Goal: Navigation & Orientation: Find specific page/section

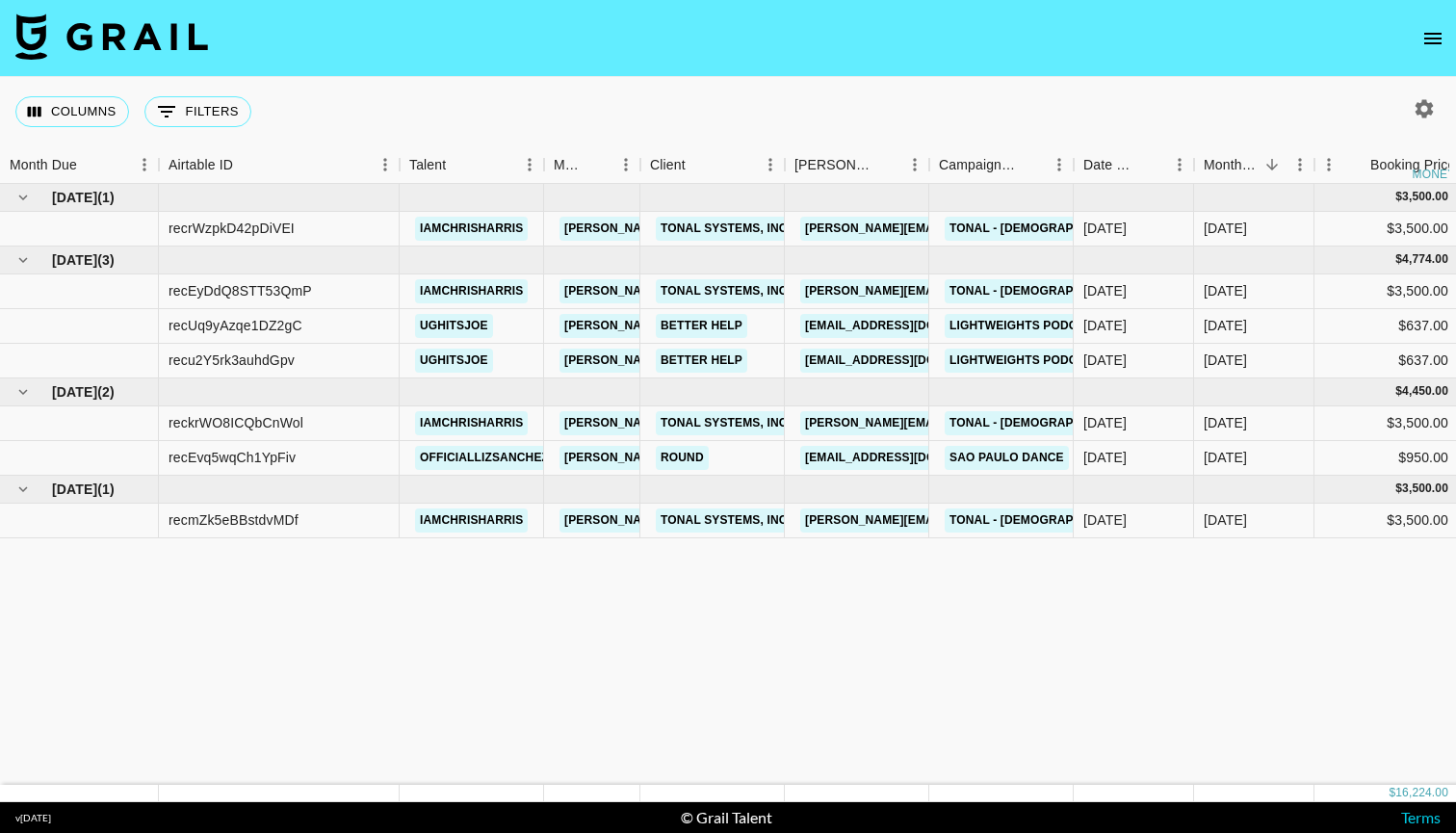
click at [1439, 41] on icon "open drawer" at bounding box center [1434, 39] width 23 height 23
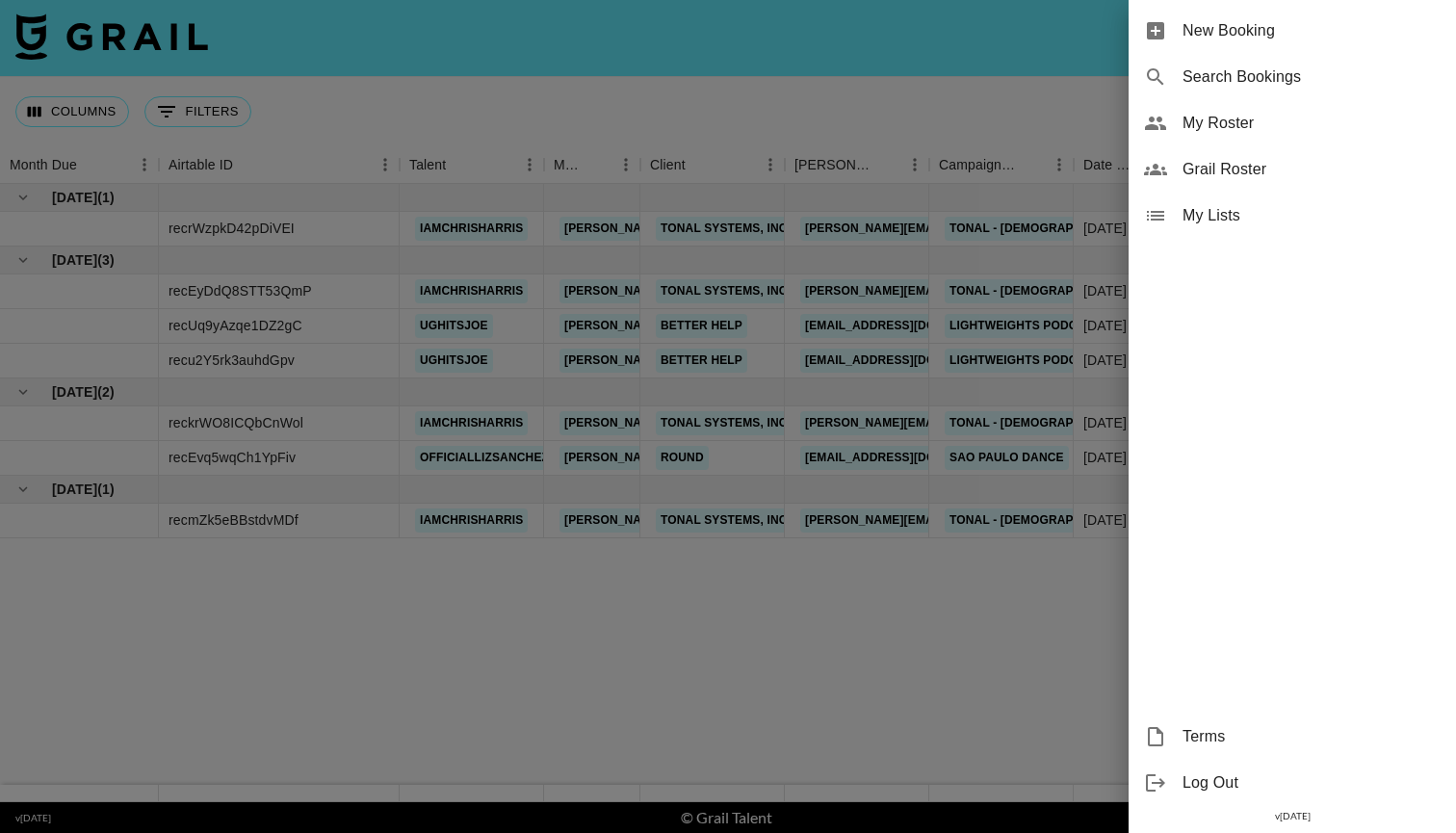
click at [1240, 133] on span "My Roster" at bounding box center [1312, 124] width 258 height 23
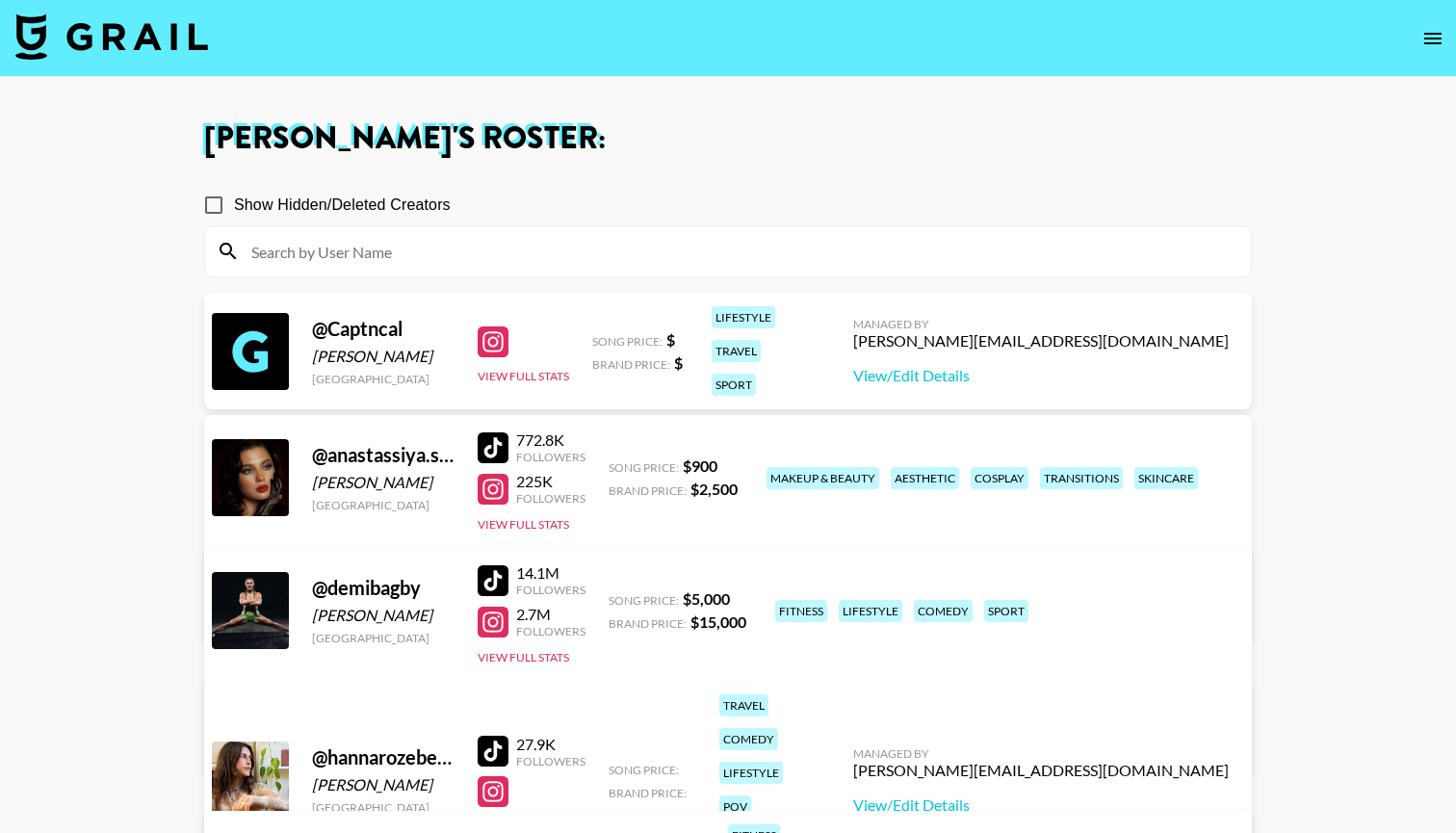
click at [1436, 45] on icon "open drawer" at bounding box center [1434, 39] width 23 height 23
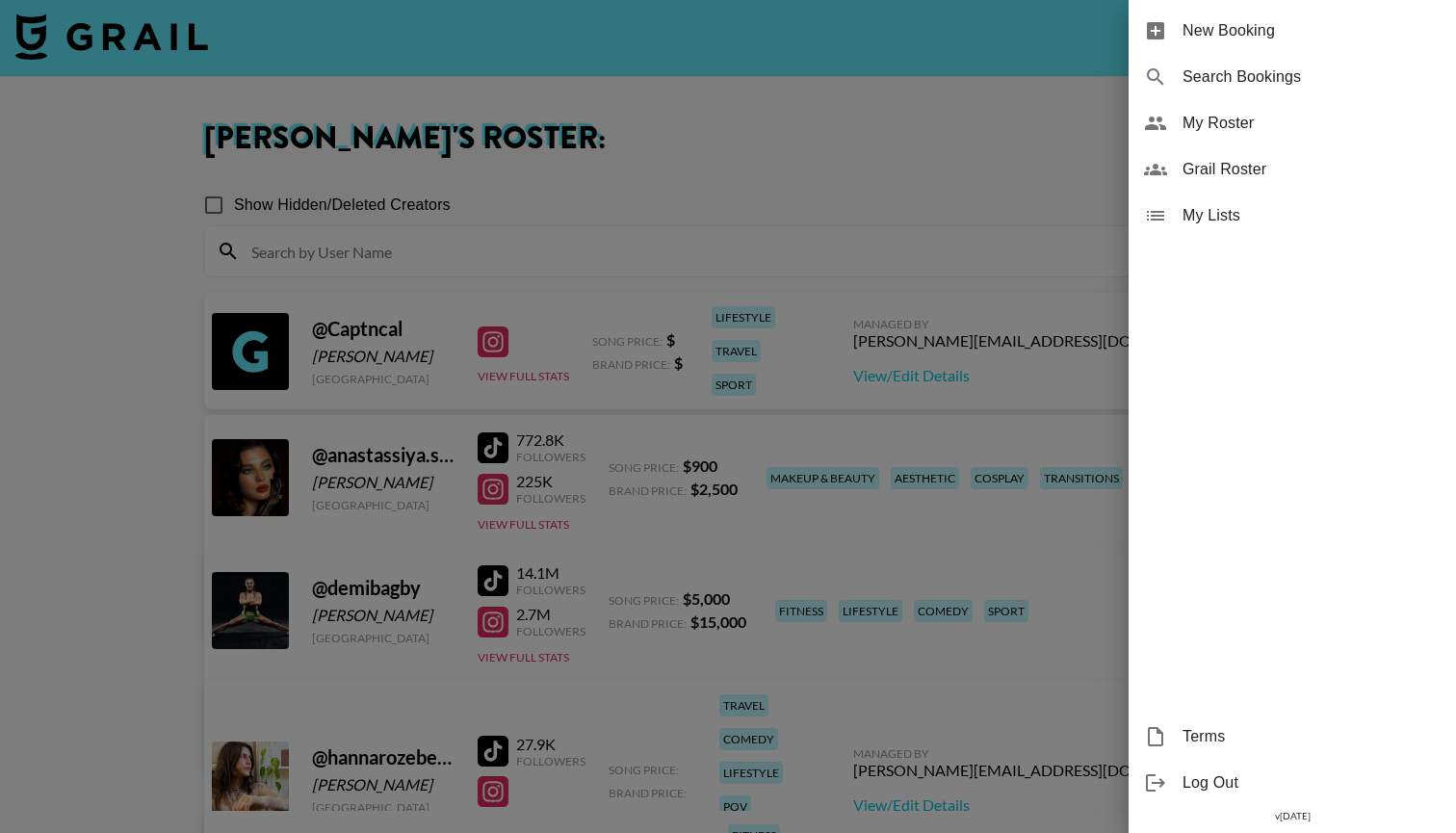
click at [1214, 135] on div "My Roster" at bounding box center [1293, 123] width 328 height 46
click at [1017, 168] on div at bounding box center [728, 416] width 1456 height 833
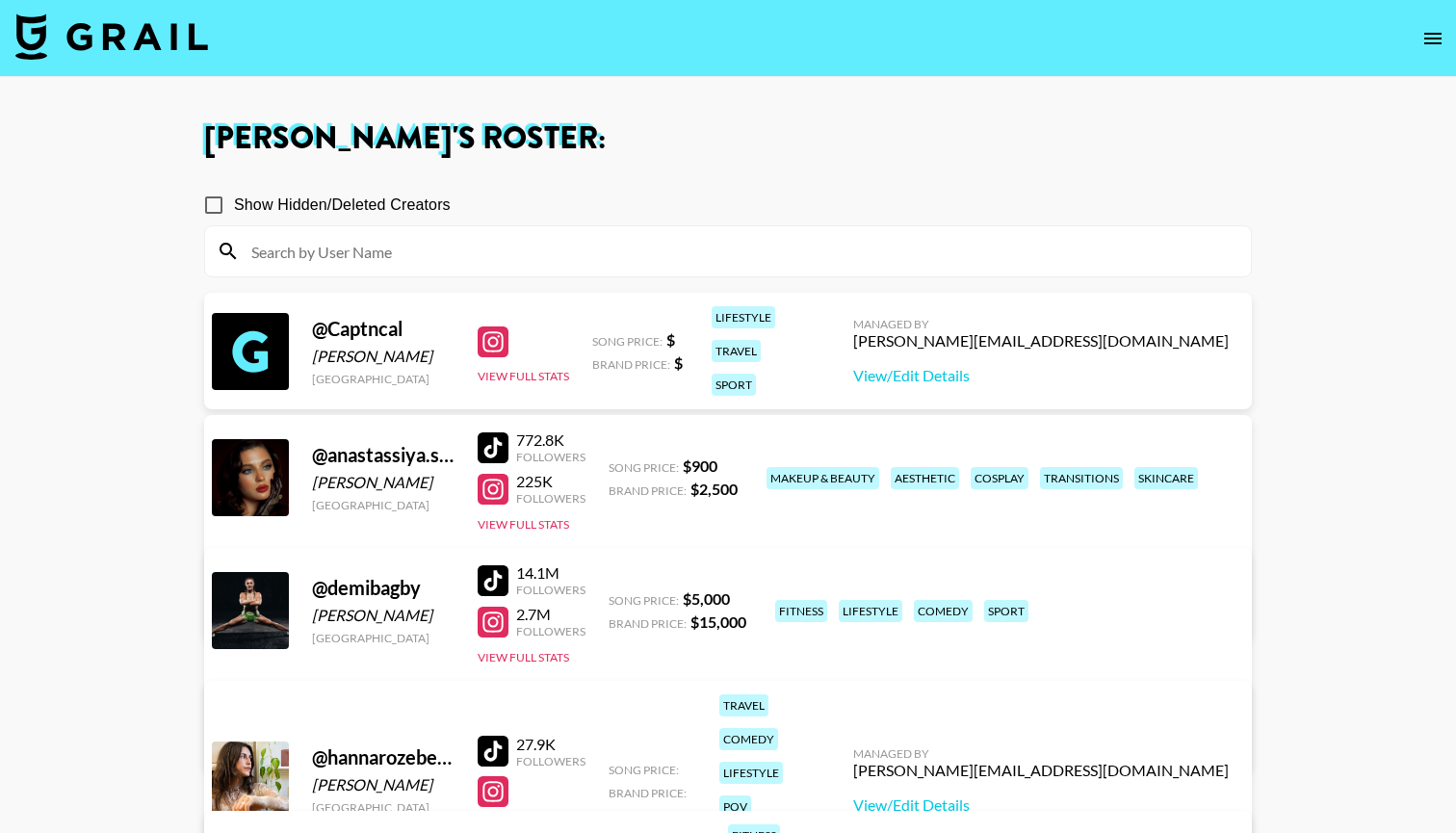
click at [498, 257] on input at bounding box center [739, 252] width 1000 height 31
click at [76, 29] on img at bounding box center [112, 36] width 193 height 46
click at [1442, 49] on icon "open drawer" at bounding box center [1434, 39] width 23 height 23
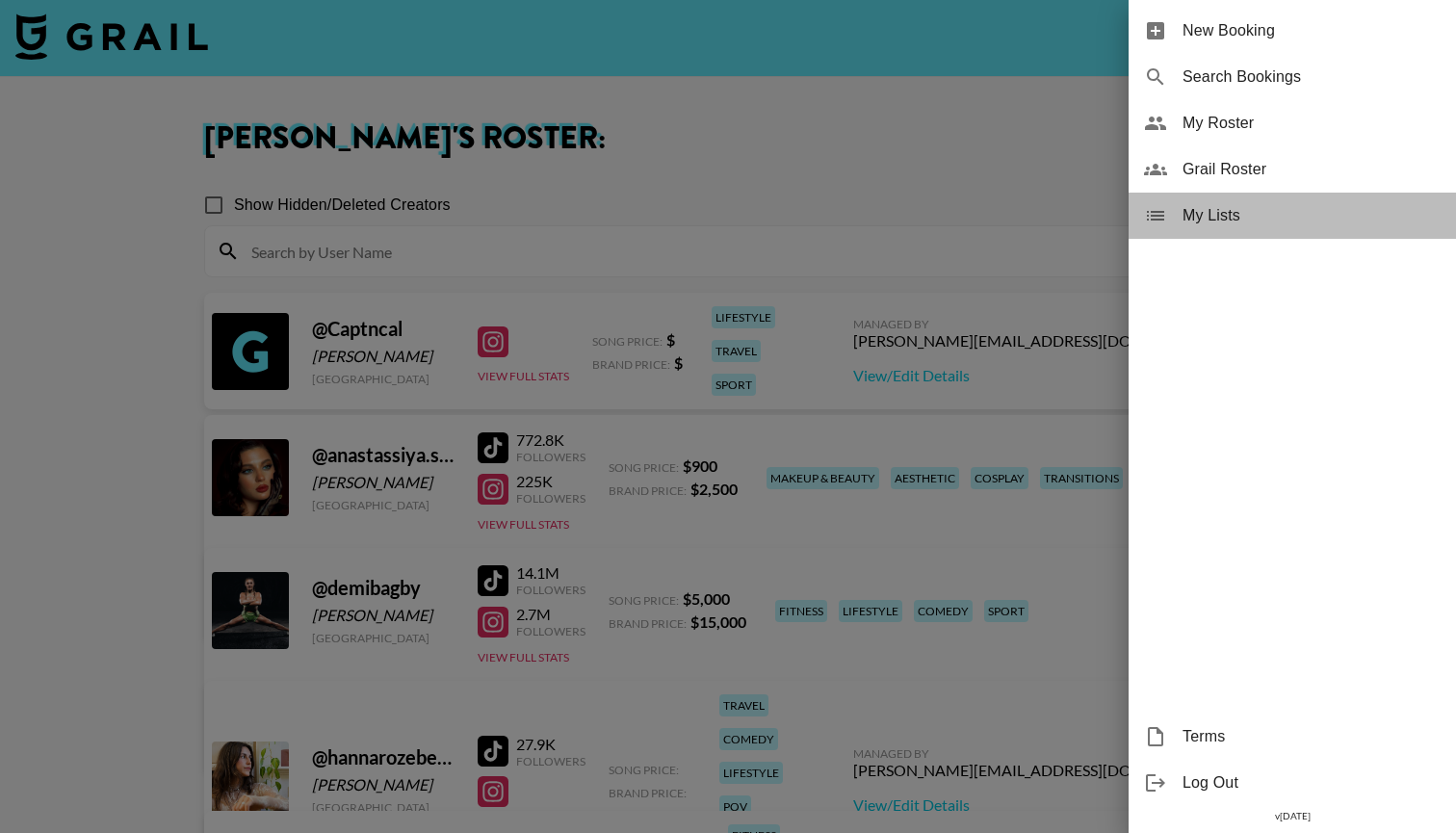
click at [1247, 207] on span "My Lists" at bounding box center [1312, 216] width 258 height 23
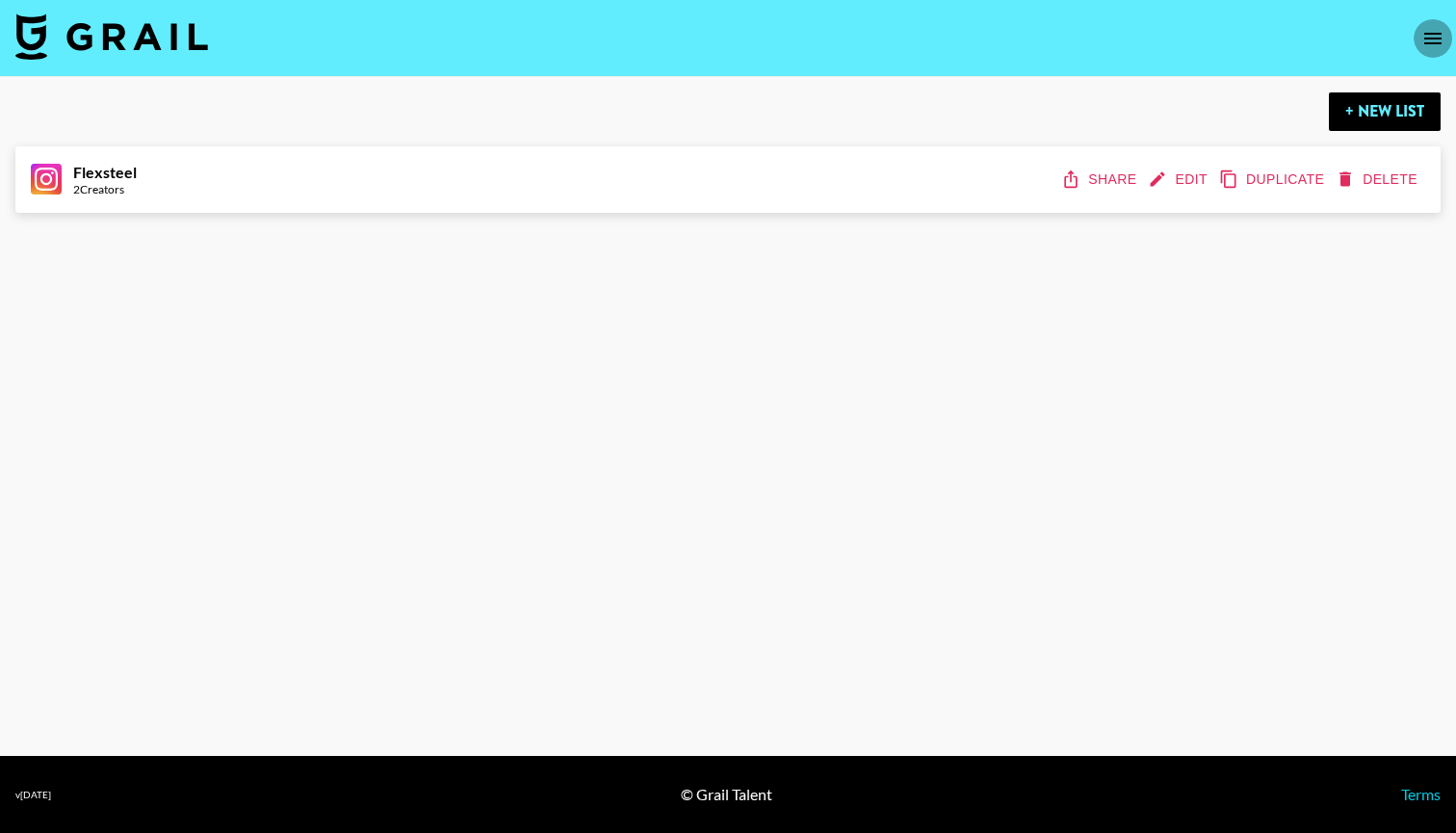
click at [1415, 38] on button "open drawer" at bounding box center [1434, 39] width 39 height 39
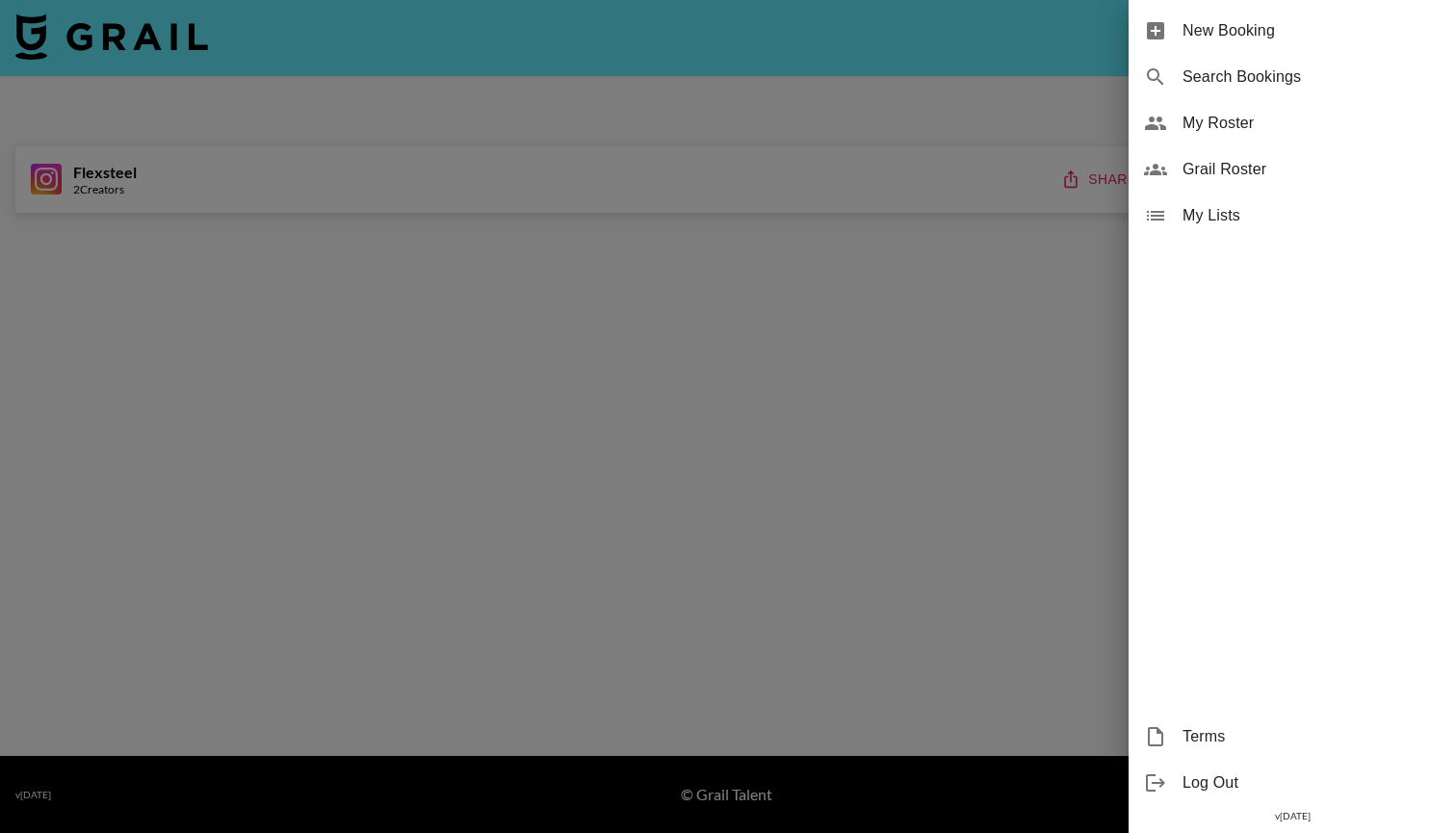
click at [1289, 172] on span "Grail Roster" at bounding box center [1312, 170] width 258 height 23
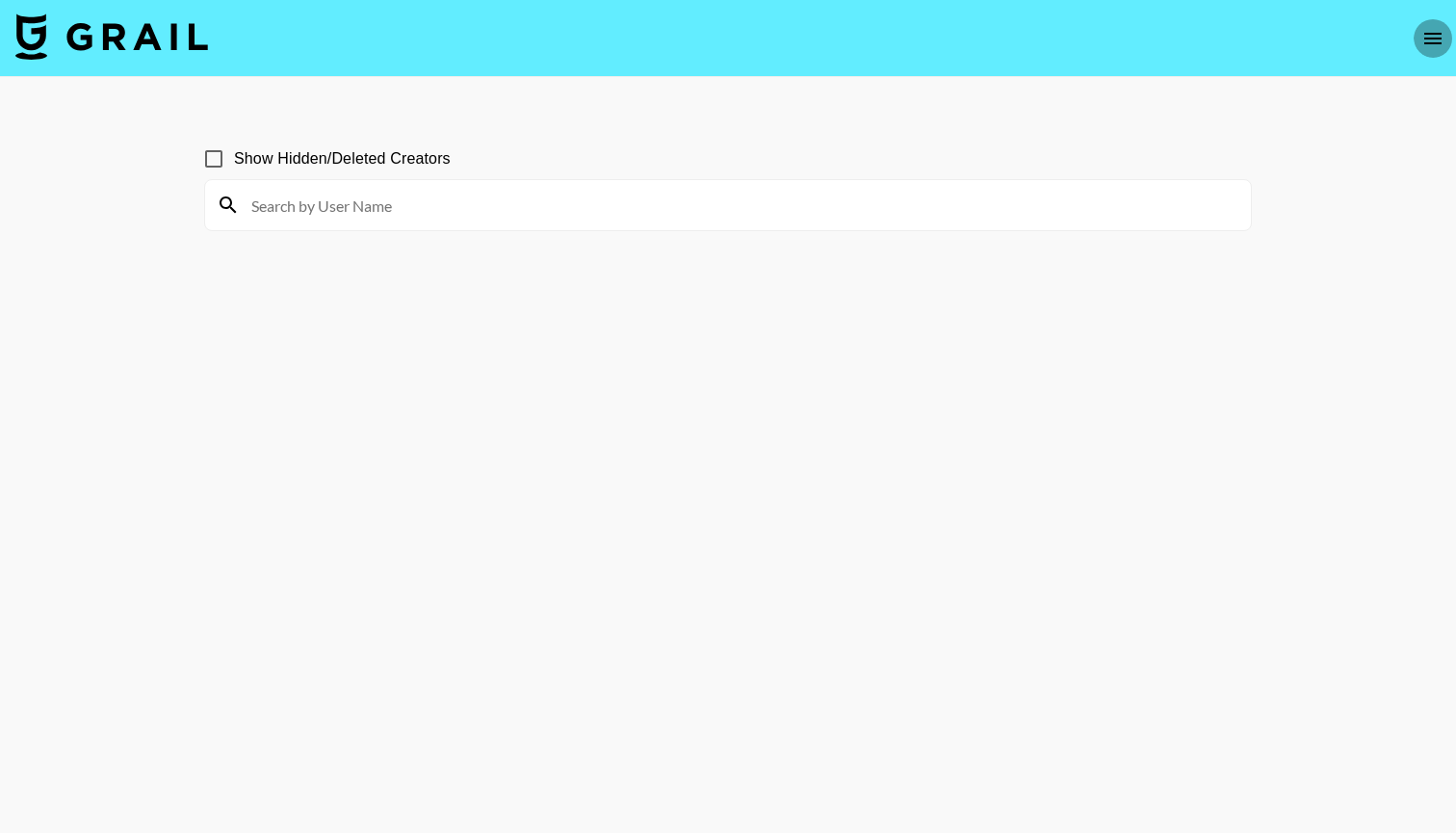
click at [1436, 33] on icon "open drawer" at bounding box center [1434, 39] width 18 height 12
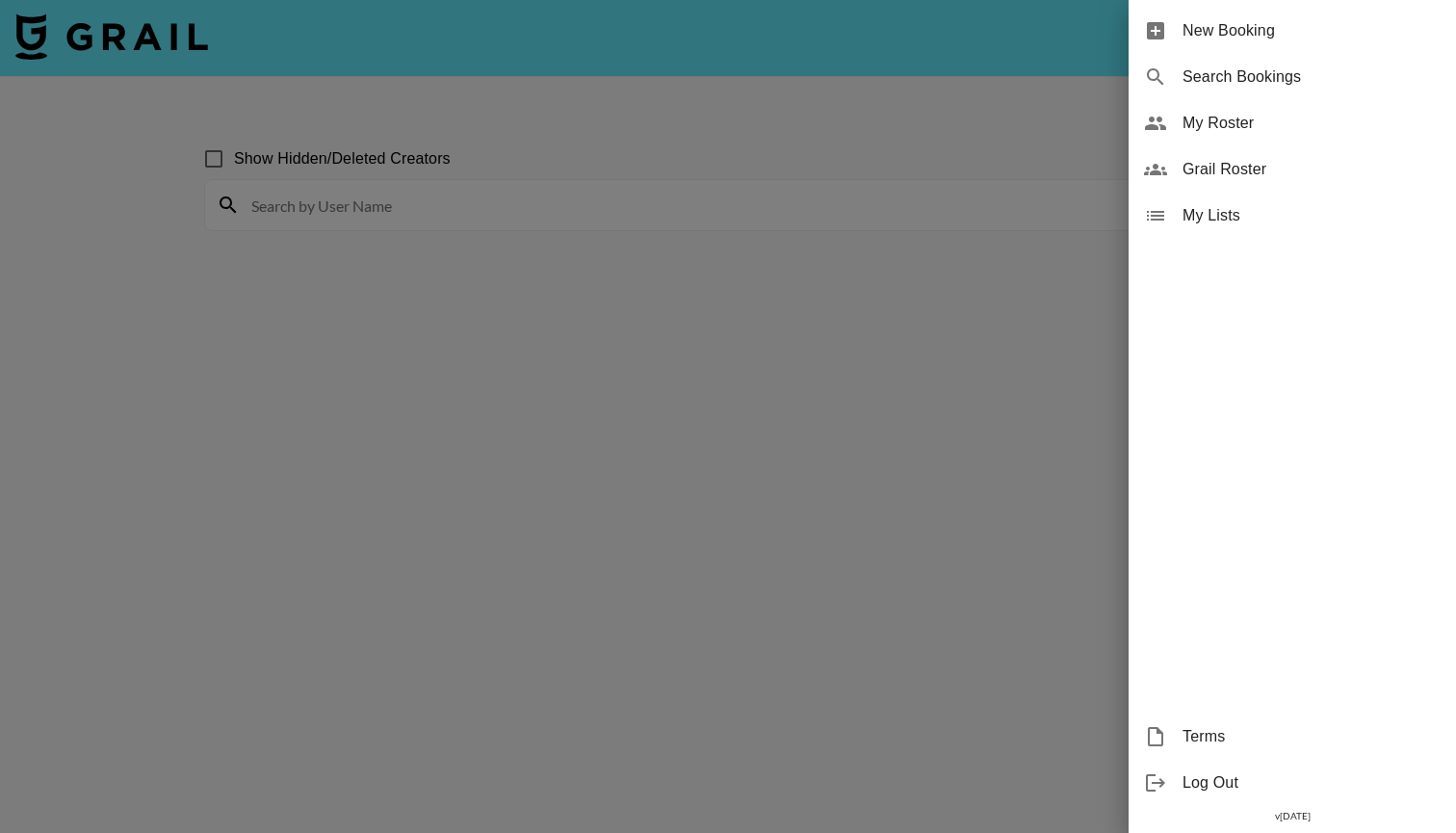
click at [1236, 120] on span "My Roster" at bounding box center [1312, 124] width 258 height 23
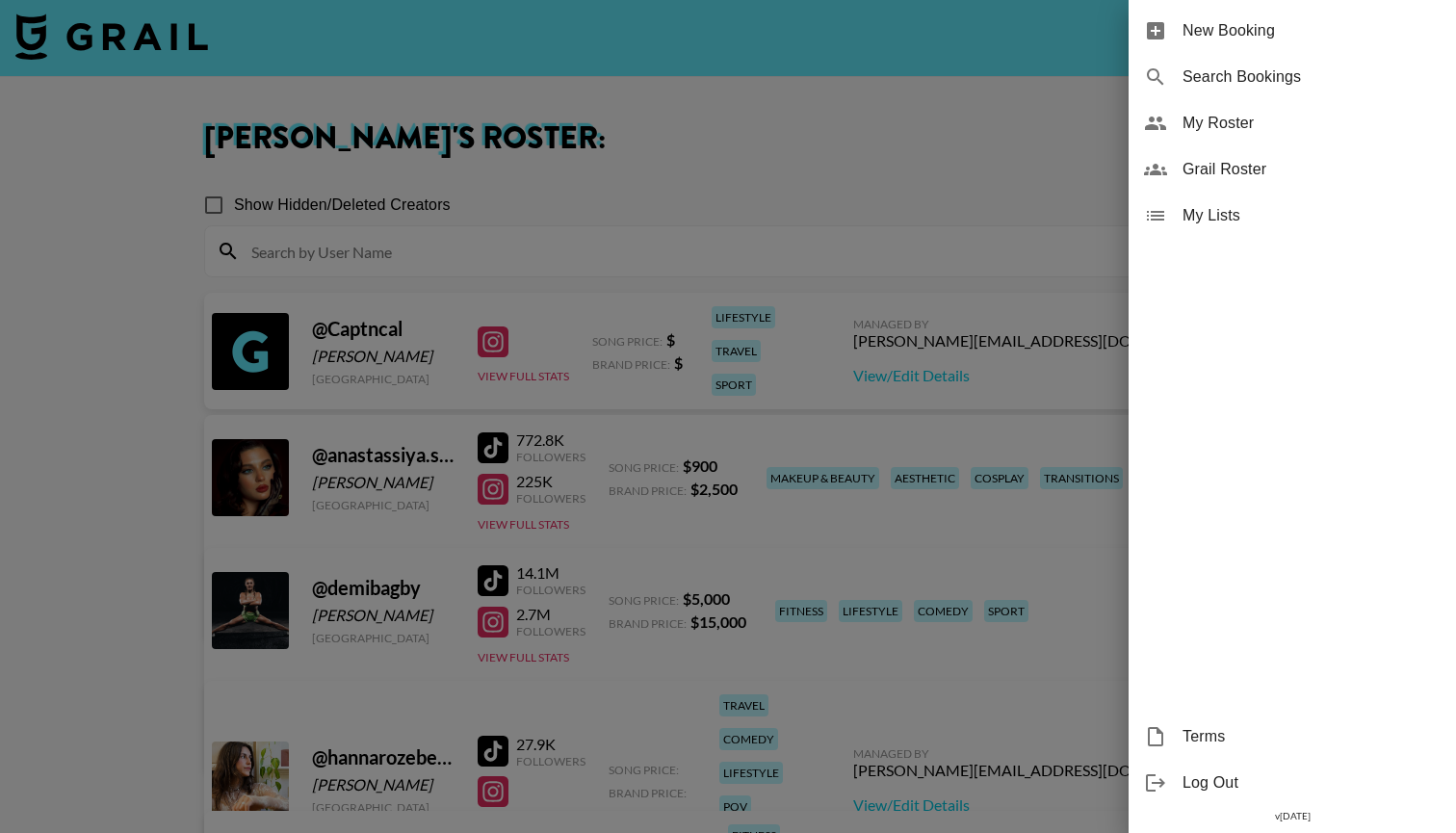
click at [1037, 124] on div at bounding box center [728, 416] width 1456 height 833
click at [1037, 196] on div at bounding box center [728, 416] width 1456 height 833
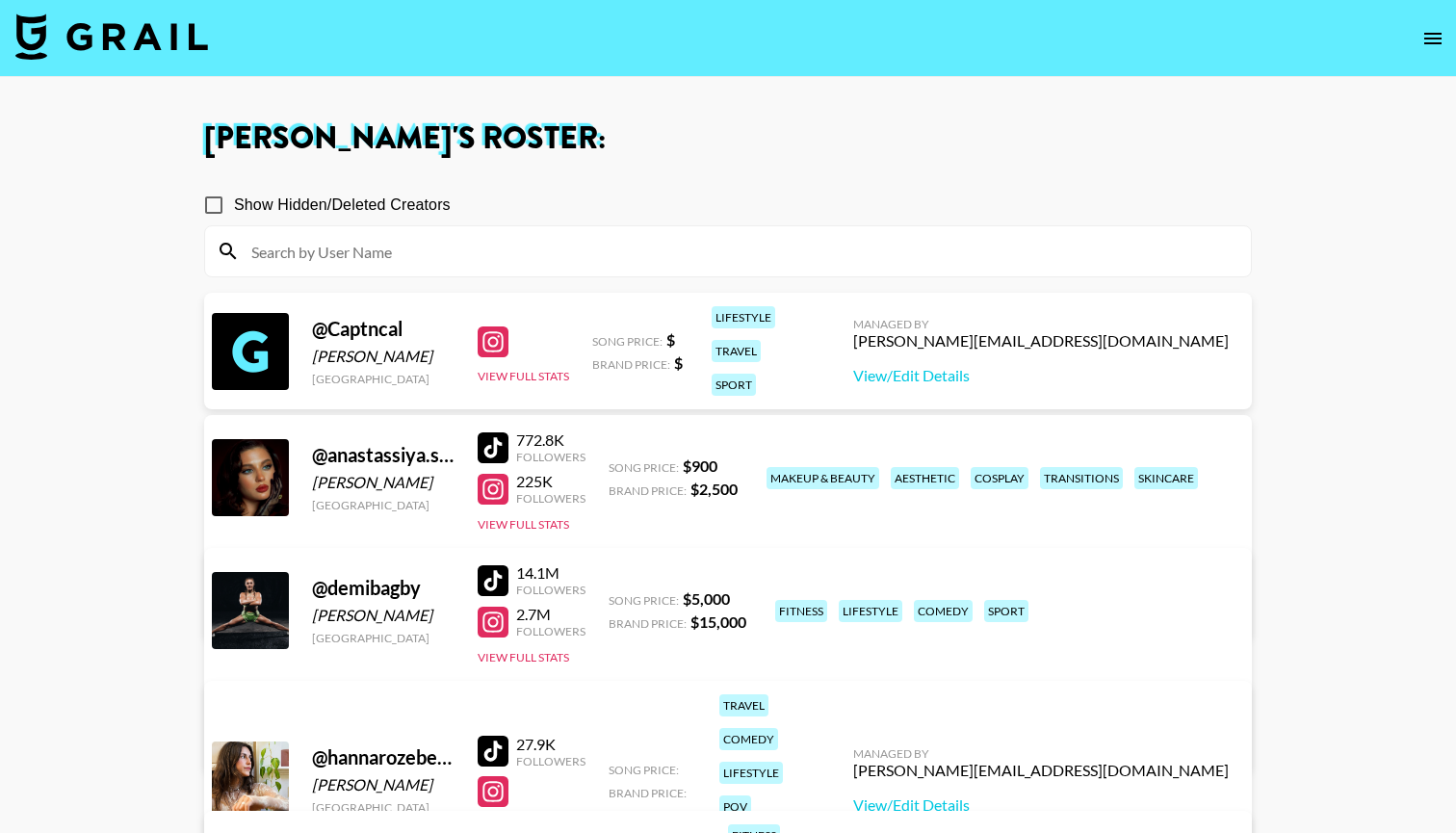
click at [681, 258] on input at bounding box center [739, 252] width 1000 height 31
